Goal: Task Accomplishment & Management: Manage account settings

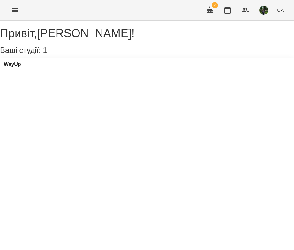
click at [16, 68] on div "WayUp" at bounding box center [147, 66] width 294 height 17
click at [16, 67] on h3 "WayUp" at bounding box center [12, 65] width 17 height 6
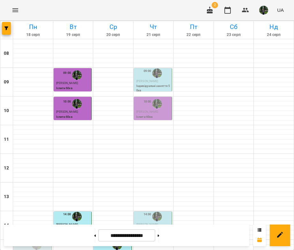
scroll to position [169, 0]
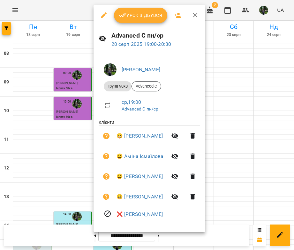
click at [135, 19] on button "Урок відбувся" at bounding box center [141, 15] width 54 height 15
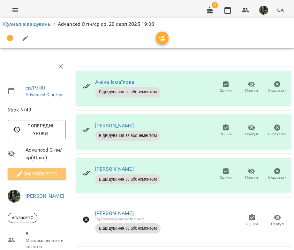
click at [42, 171] on span "Змінити урок" at bounding box center [37, 174] width 48 height 8
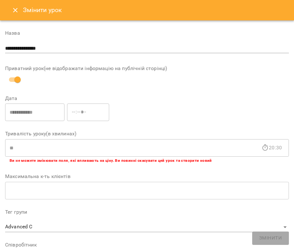
scroll to position [254, 0]
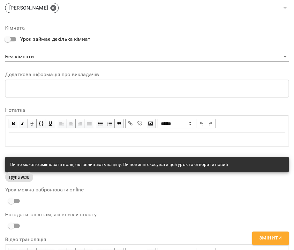
click at [58, 139] on div "Edit text" at bounding box center [147, 140] width 276 height 8
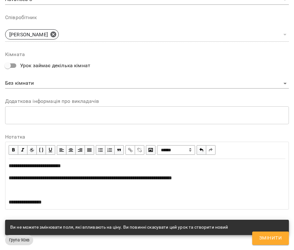
scroll to position [281, 0]
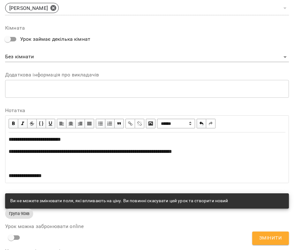
click at [62, 148] on div "**********" at bounding box center [147, 152] width 276 height 8
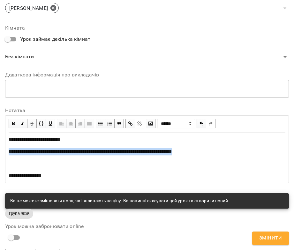
click at [62, 148] on div "**********" at bounding box center [147, 152] width 276 height 8
copy span "**********"
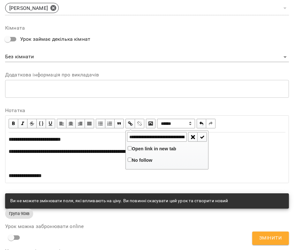
scroll to position [0, 115]
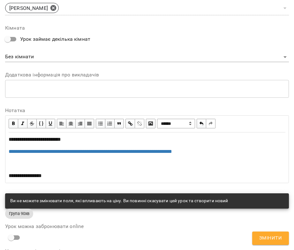
click at [267, 243] on button "Змінити" at bounding box center [270, 238] width 37 height 13
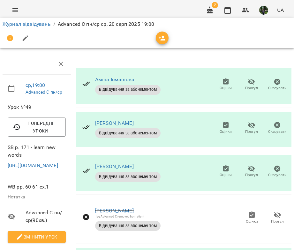
scroll to position [50, 0]
click at [249, 172] on span "Прогул" at bounding box center [251, 174] width 13 height 5
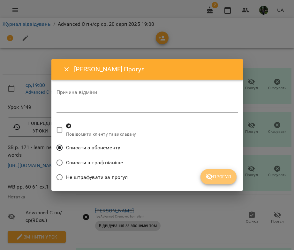
click at [214, 179] on span "Прогул" at bounding box center [218, 177] width 26 height 8
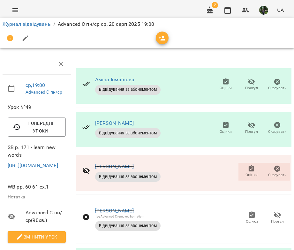
scroll to position [0, 0]
